Goal: Task Accomplishment & Management: Complete application form

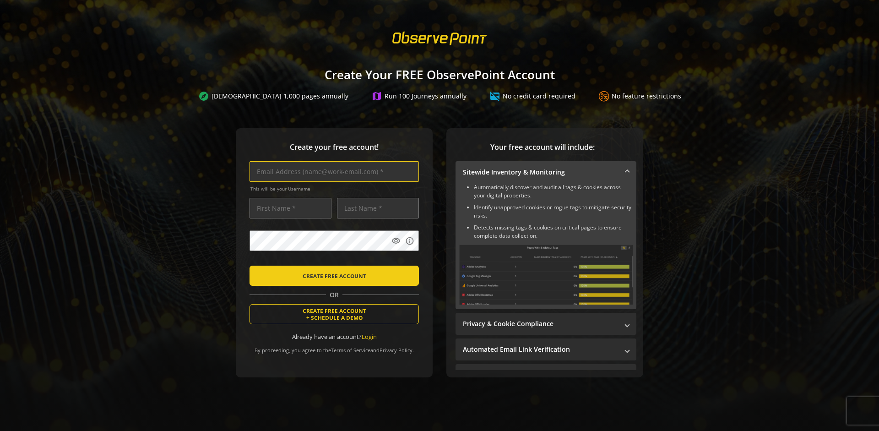
click at [332, 171] on input "text" at bounding box center [333, 171] width 169 height 21
type input "[EMAIL_ADDRESS][DOMAIN_NAME]"
click at [288, 208] on input "text" at bounding box center [290, 208] width 82 height 21
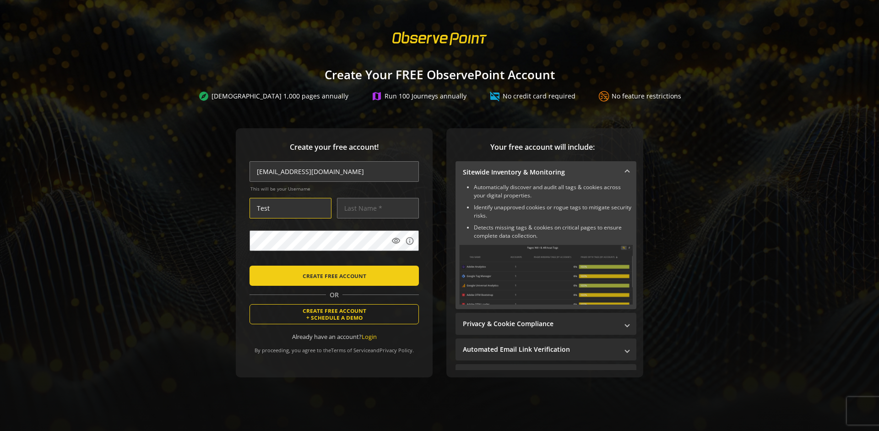
type input "Test"
click at [375, 208] on input "text" at bounding box center [378, 208] width 82 height 21
type input "Test"
click at [450, 263] on body "Loading... Create Your FREE ObservePoint Account explore Scan 1,000 pages annua…" at bounding box center [439, 215] width 879 height 431
click at [332, 275] on span "CREATE FREE ACCOUNT" at bounding box center [334, 275] width 64 height 16
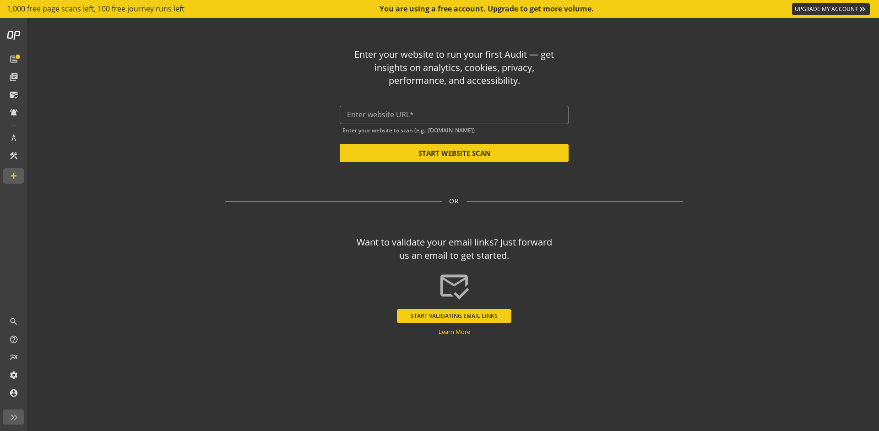
click at [454, 315] on button "START VALIDATING EMAIL LINKS" at bounding box center [454, 316] width 114 height 14
